Goal: Information Seeking & Learning: Learn about a topic

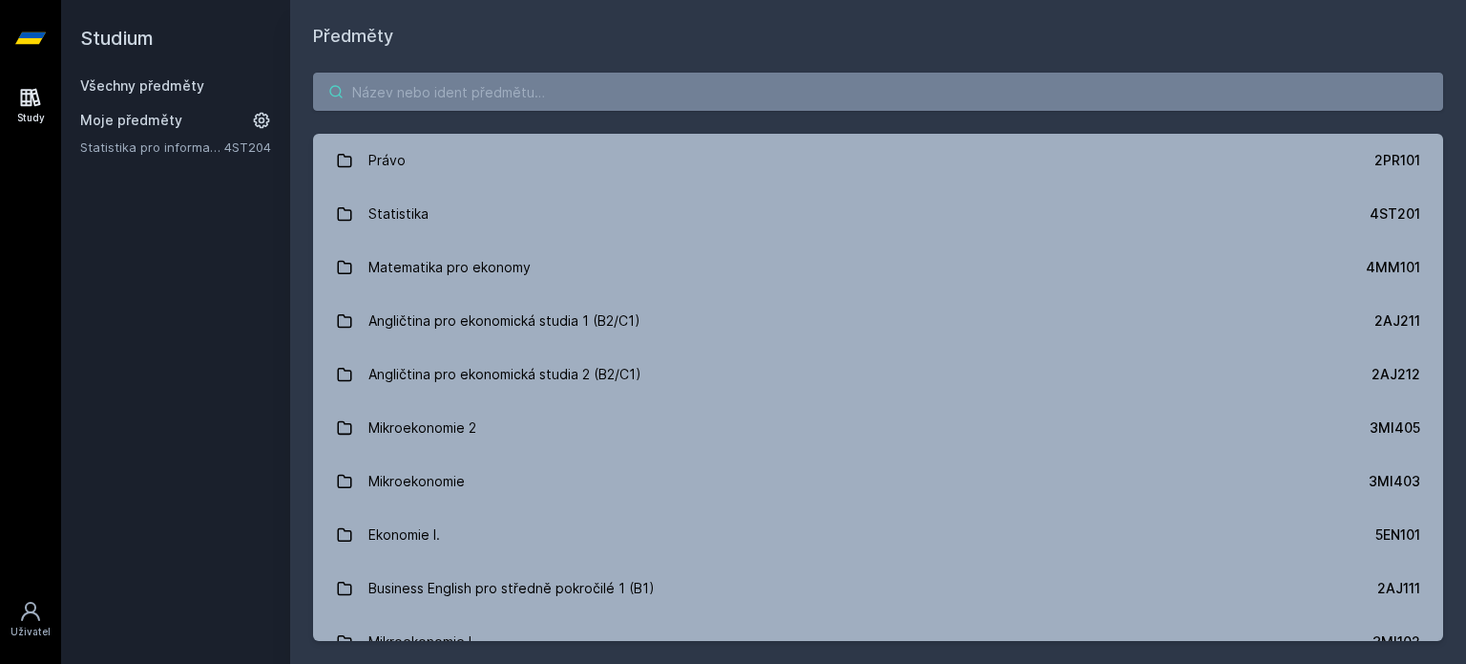
click at [760, 98] on input "search" at bounding box center [878, 92] width 1130 height 38
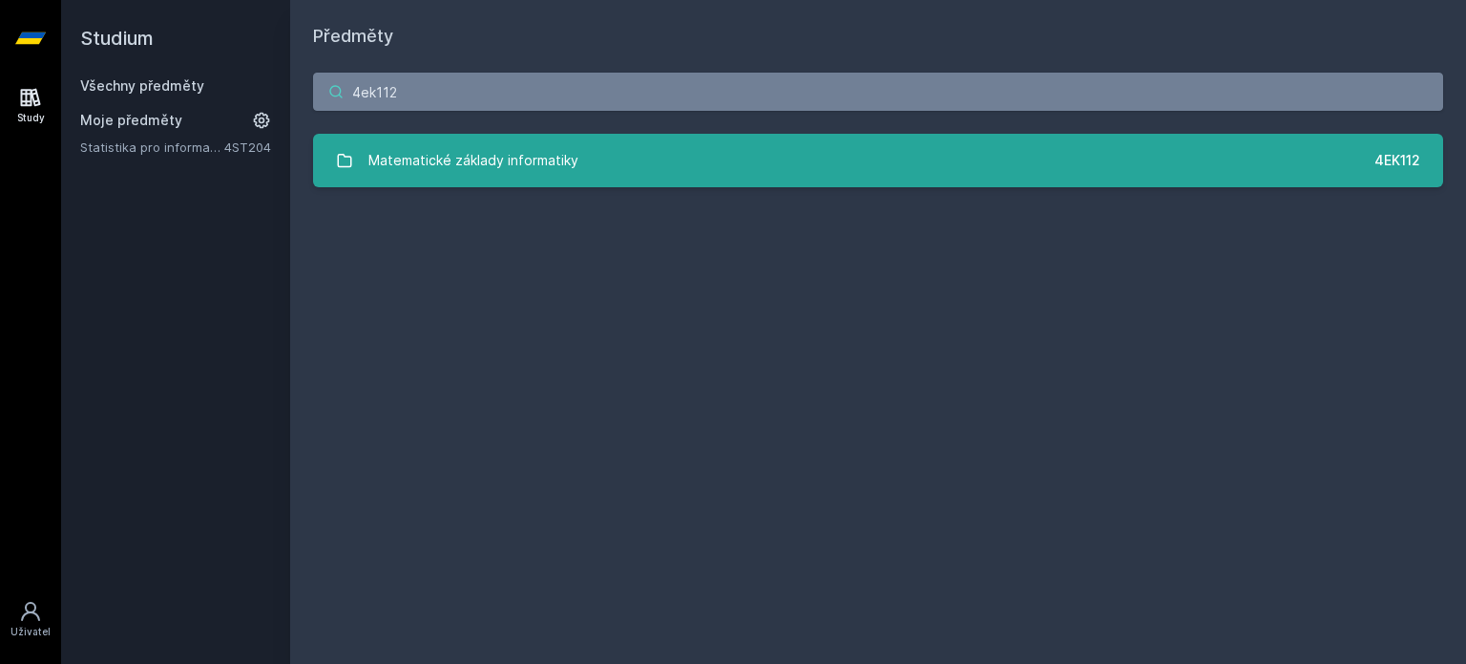
type input "4ek112"
click at [809, 164] on link "Matematické základy informatiky 4EK112" at bounding box center [878, 160] width 1130 height 53
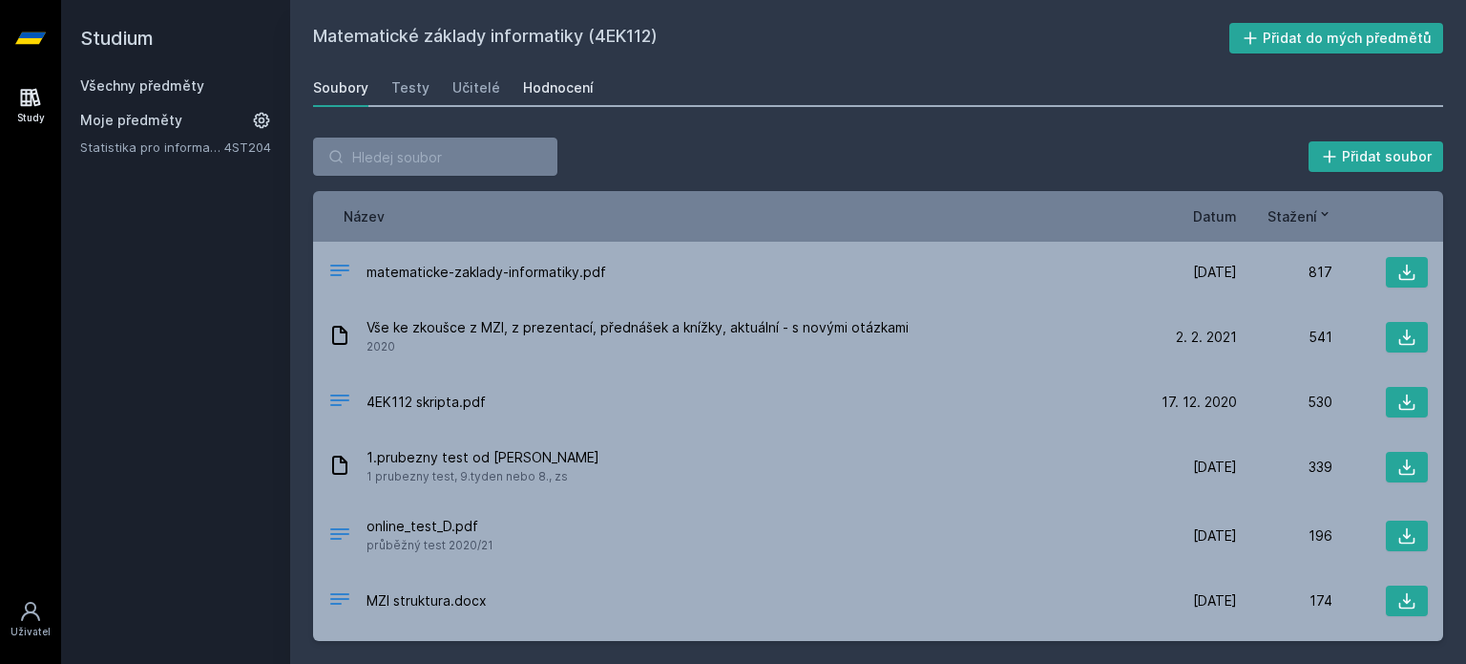
click at [564, 80] on div "Hodnocení" at bounding box center [558, 87] width 71 height 19
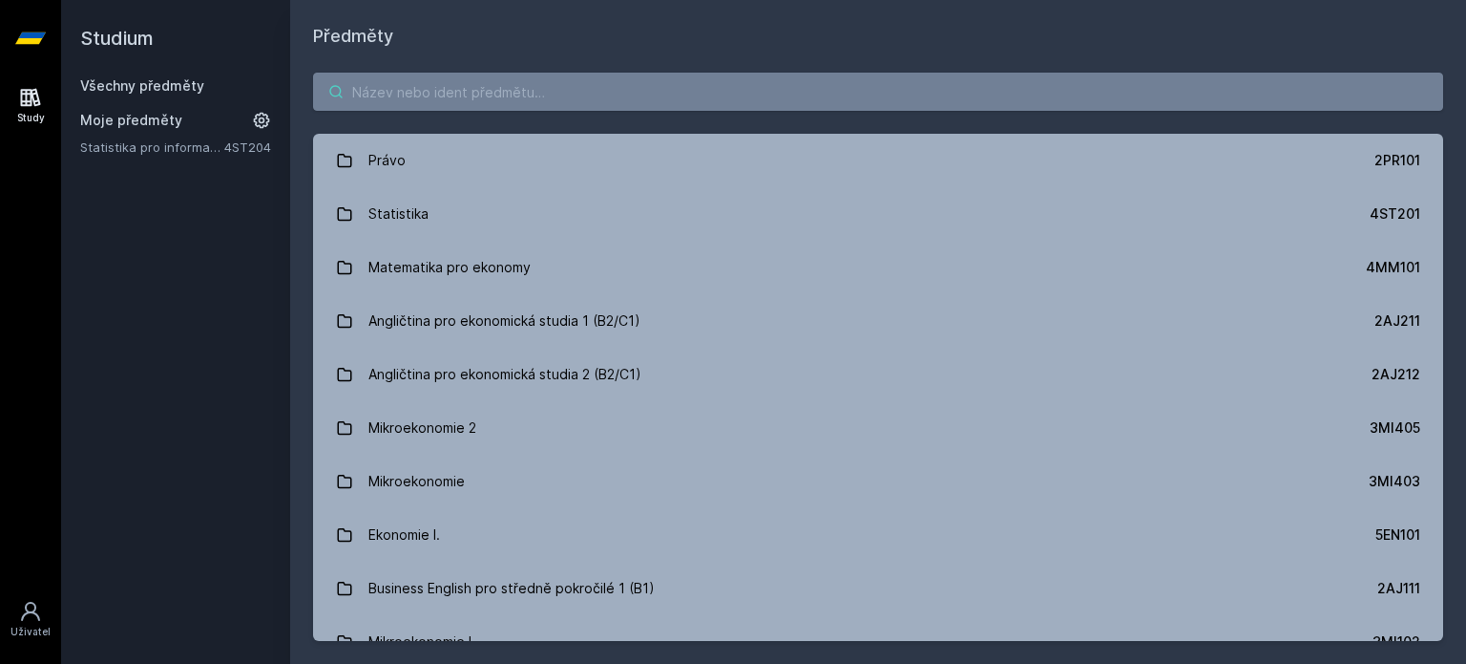
click at [545, 75] on input "search" at bounding box center [878, 92] width 1130 height 38
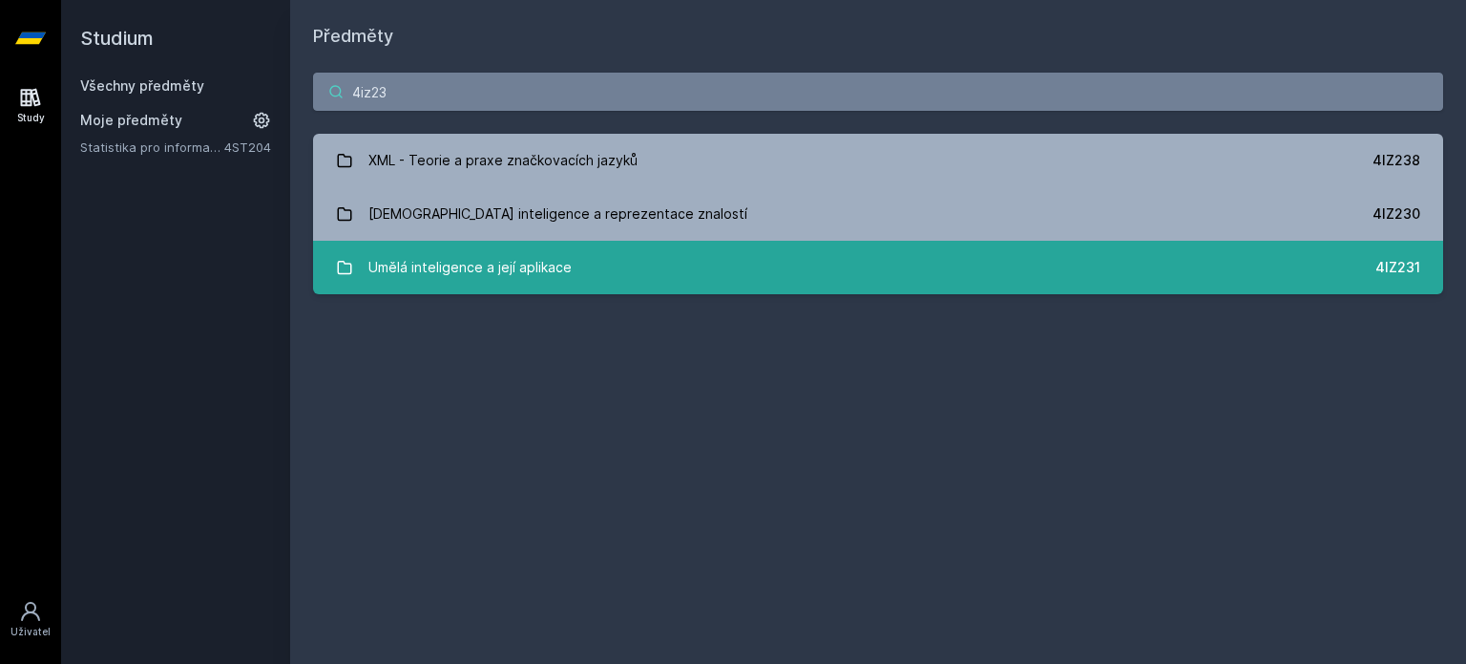
type input "4iz23"
click at [549, 278] on div "Umělá inteligence a její aplikace" at bounding box center [470, 267] width 203 height 38
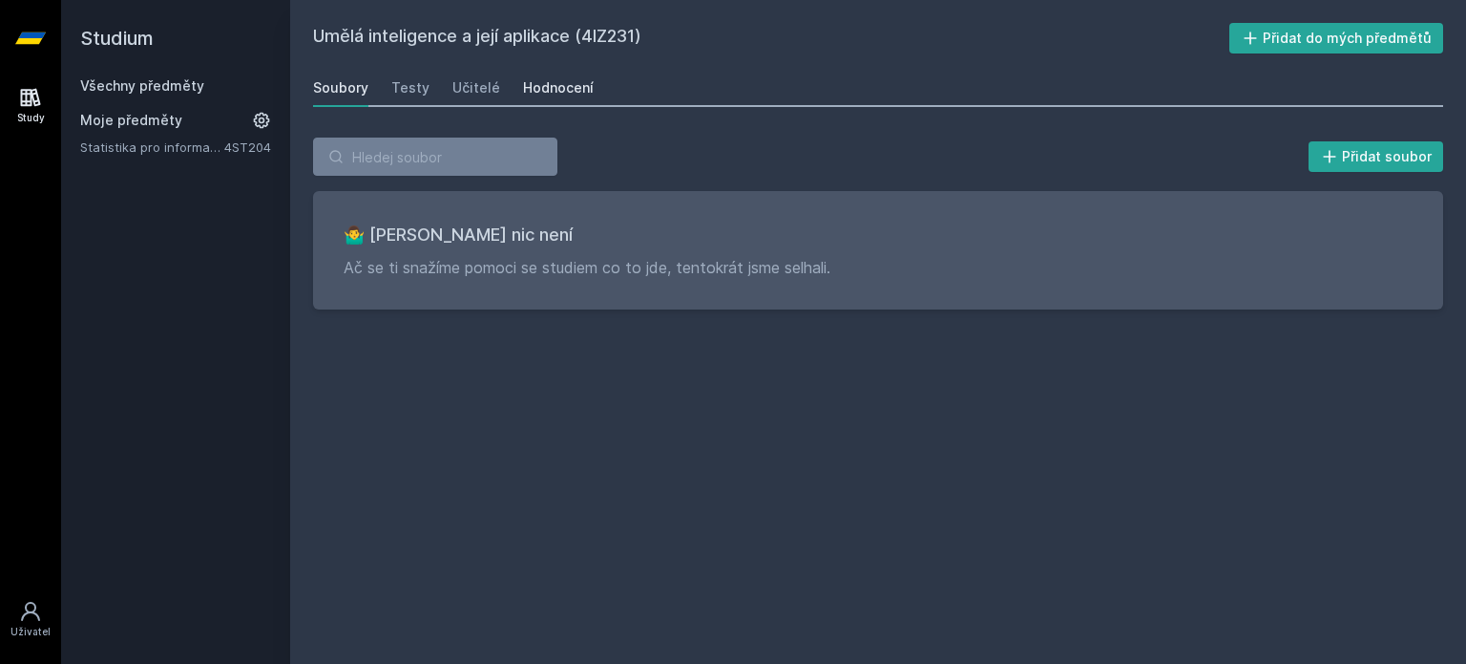
click at [569, 84] on div "Hodnocení" at bounding box center [558, 87] width 71 height 19
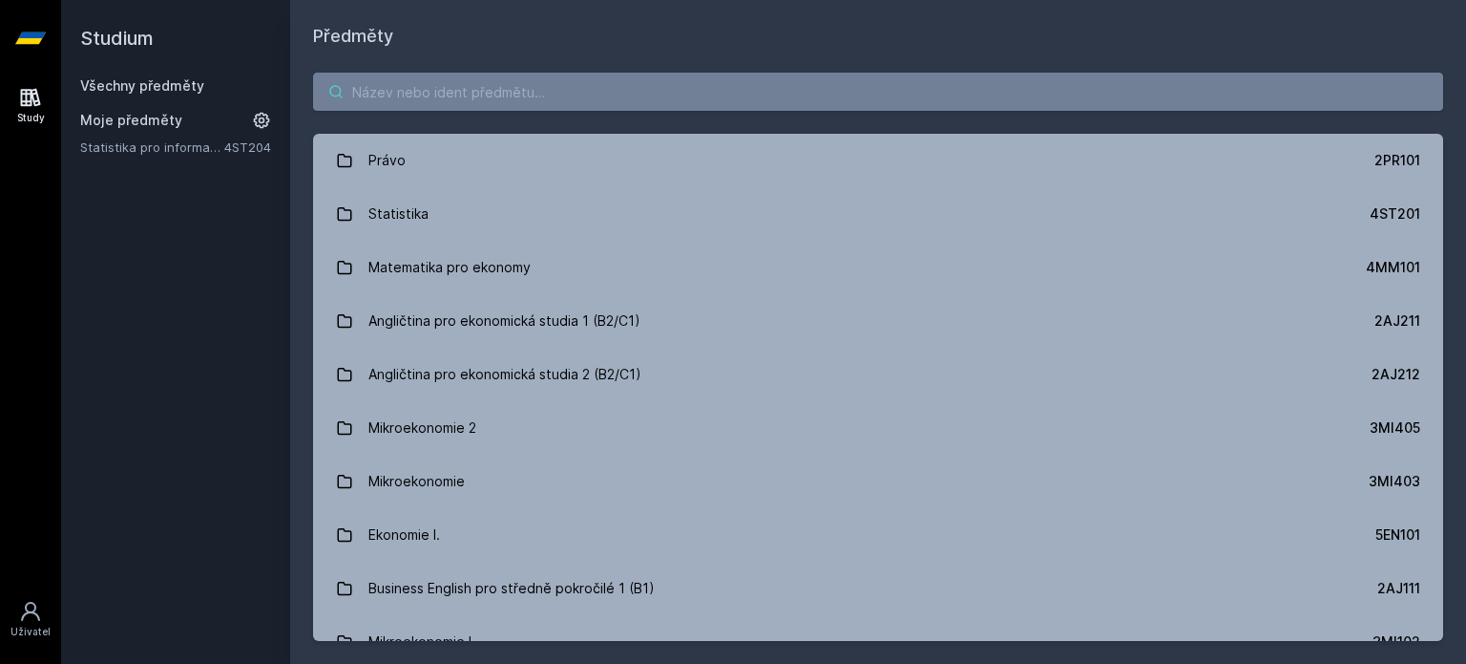
click at [415, 95] on input "search" at bounding box center [878, 92] width 1130 height 38
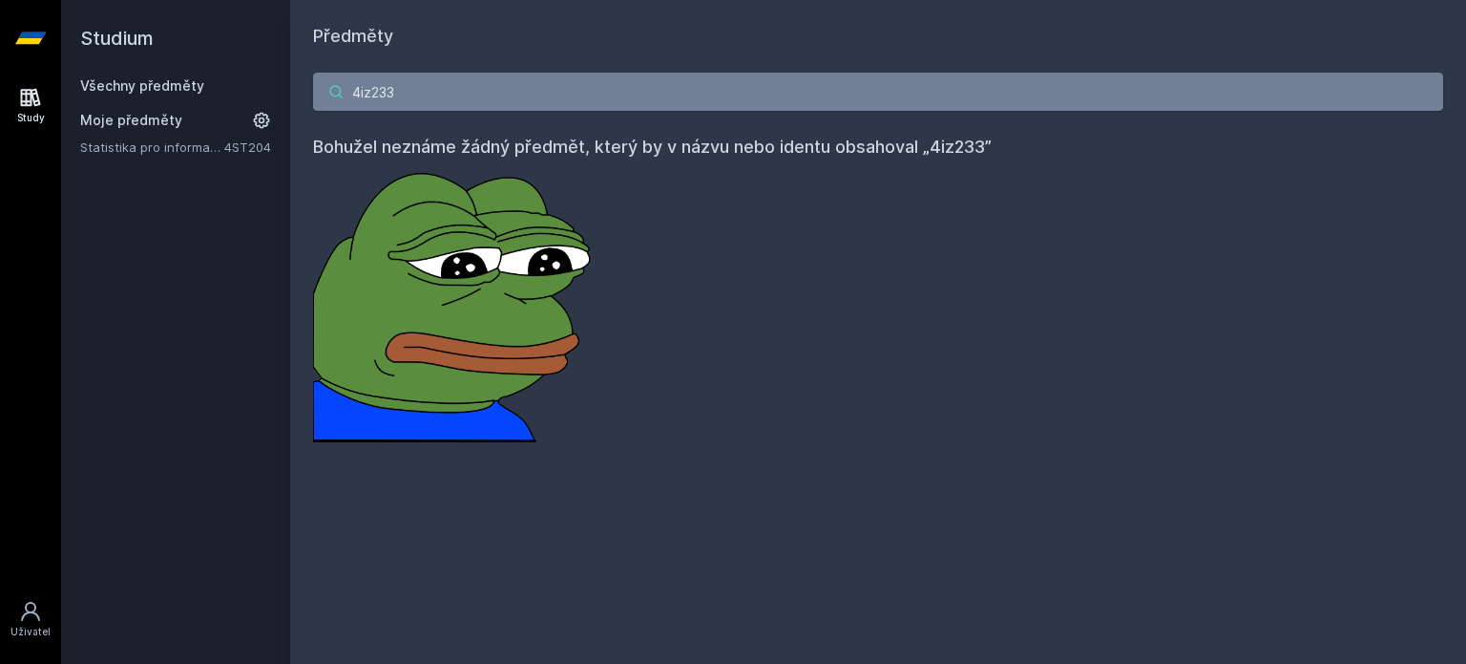
type input "4iz233"
